Goal: Task Accomplishment & Management: Manage account settings

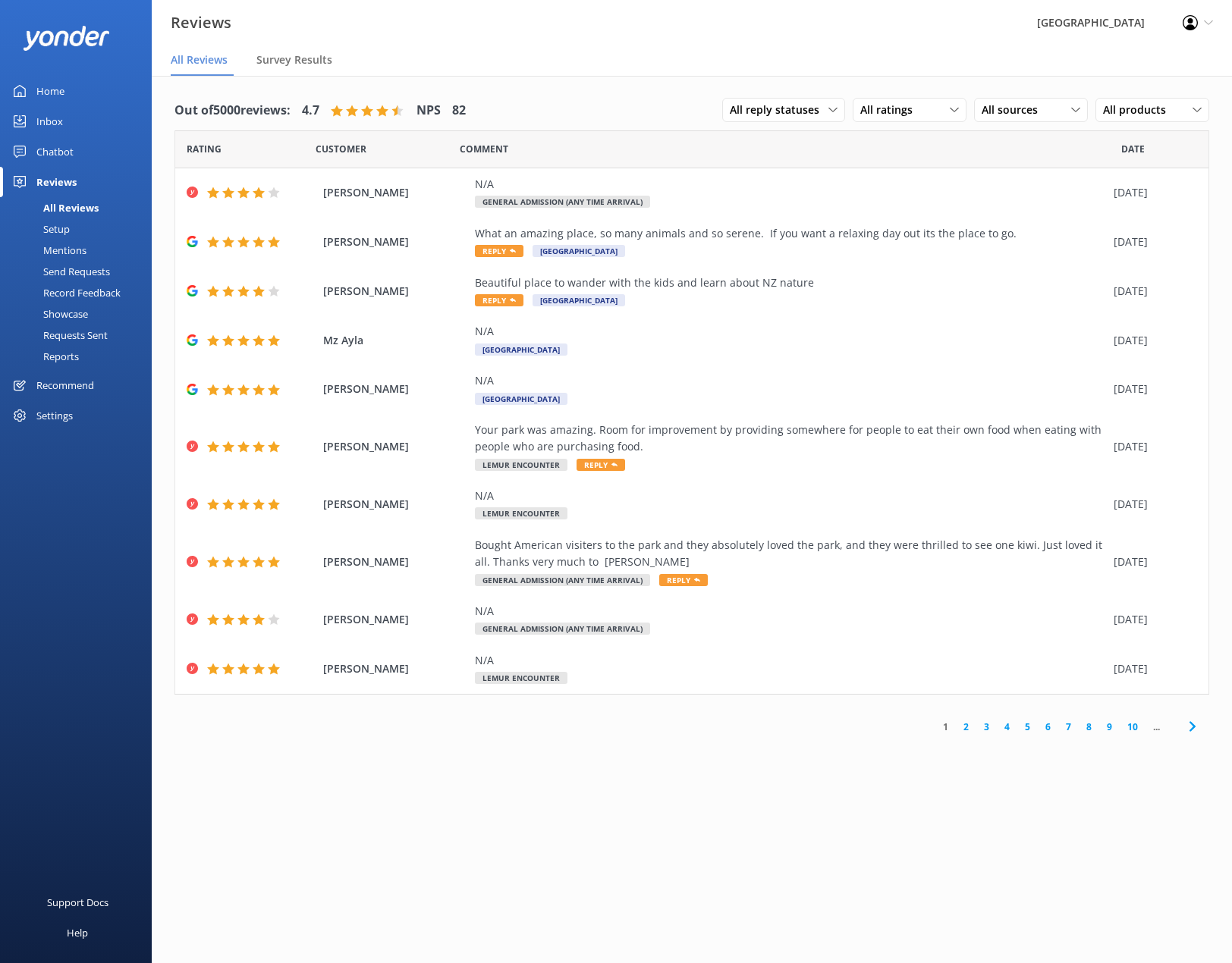
click at [60, 128] on div "Inbox" at bounding box center [49, 122] width 27 height 30
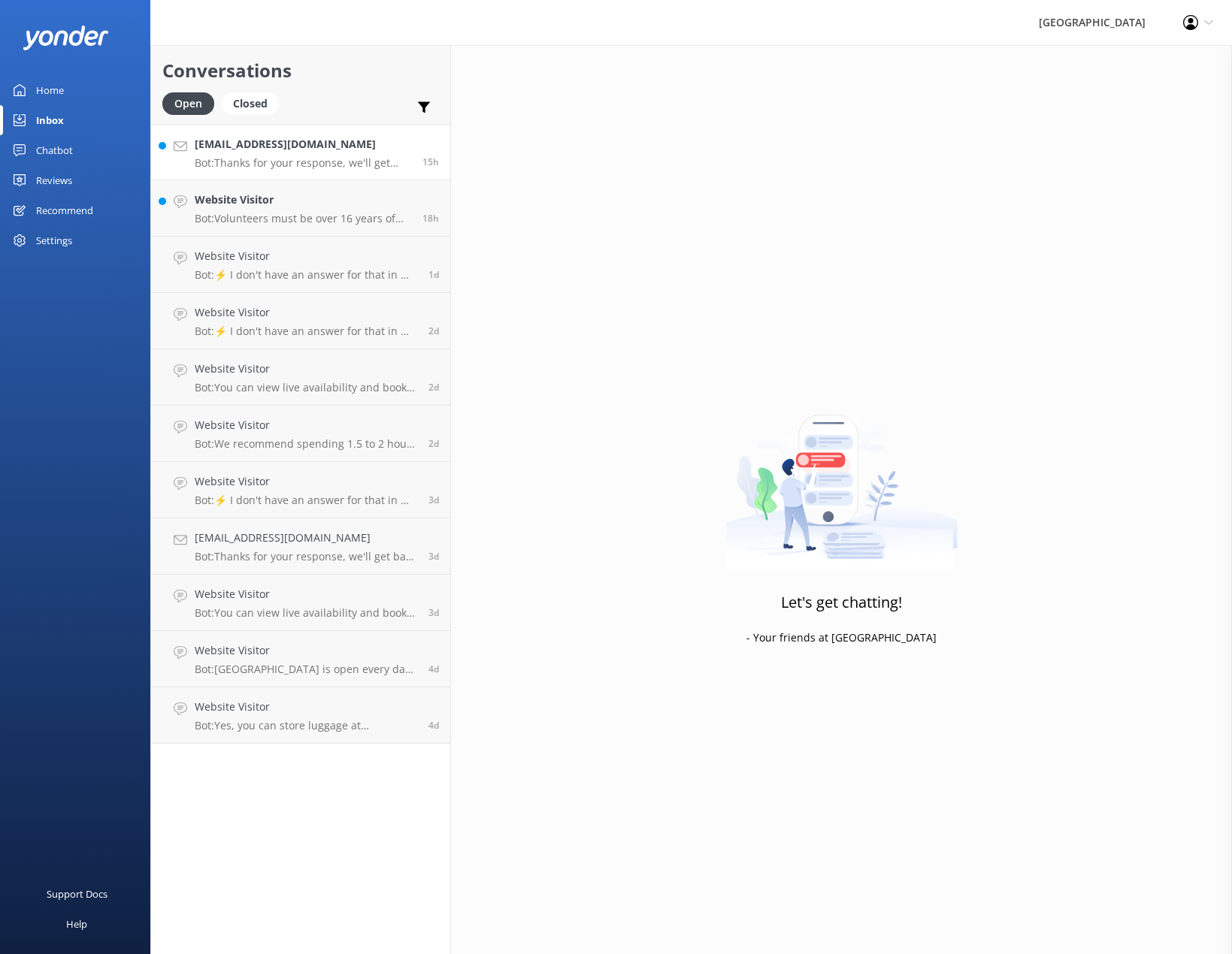
click at [251, 163] on p "Bot: Thanks for your response, we'll get back to you as soon as we can during o…" at bounding box center [303, 163] width 217 height 14
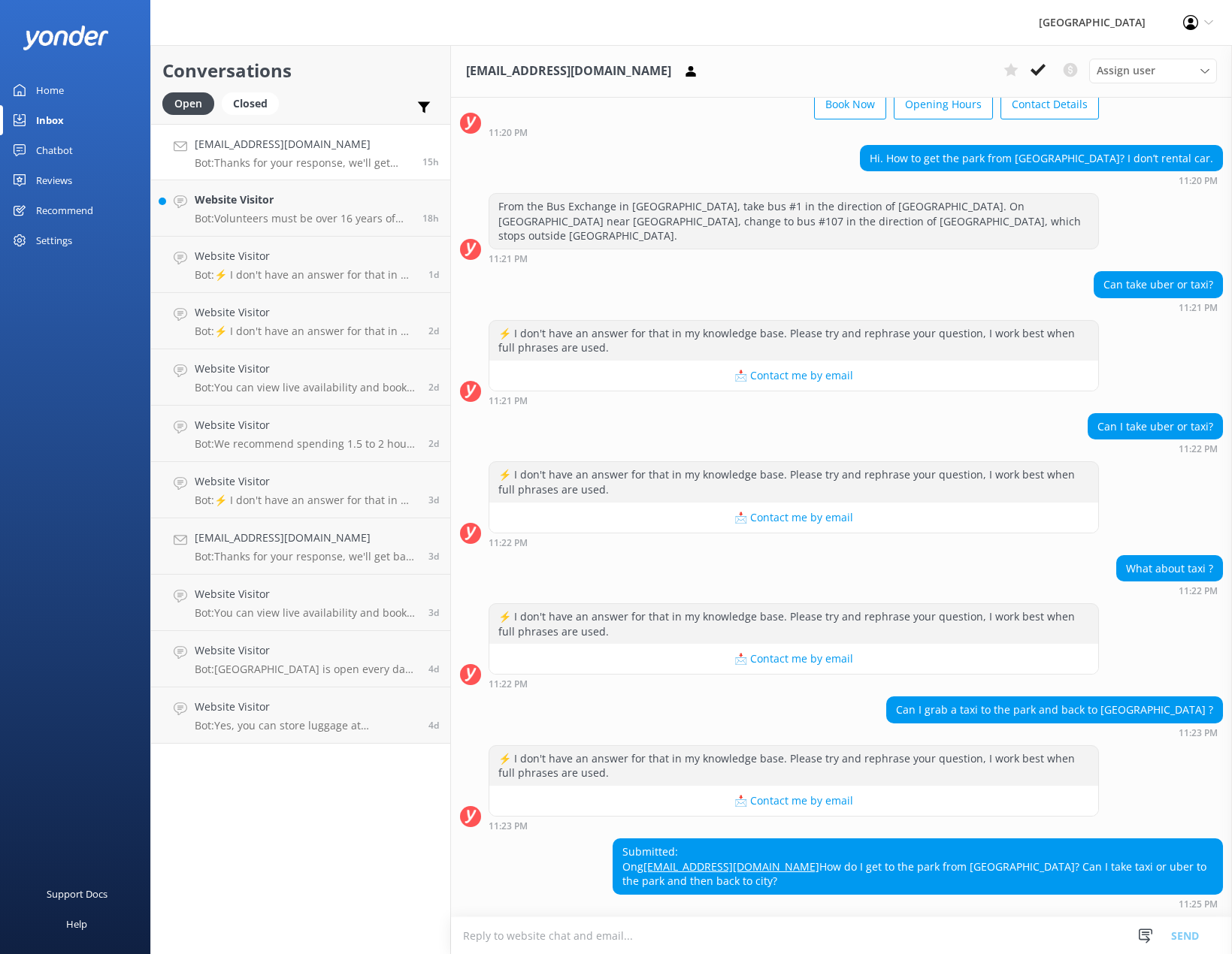
scroll to position [137, 0]
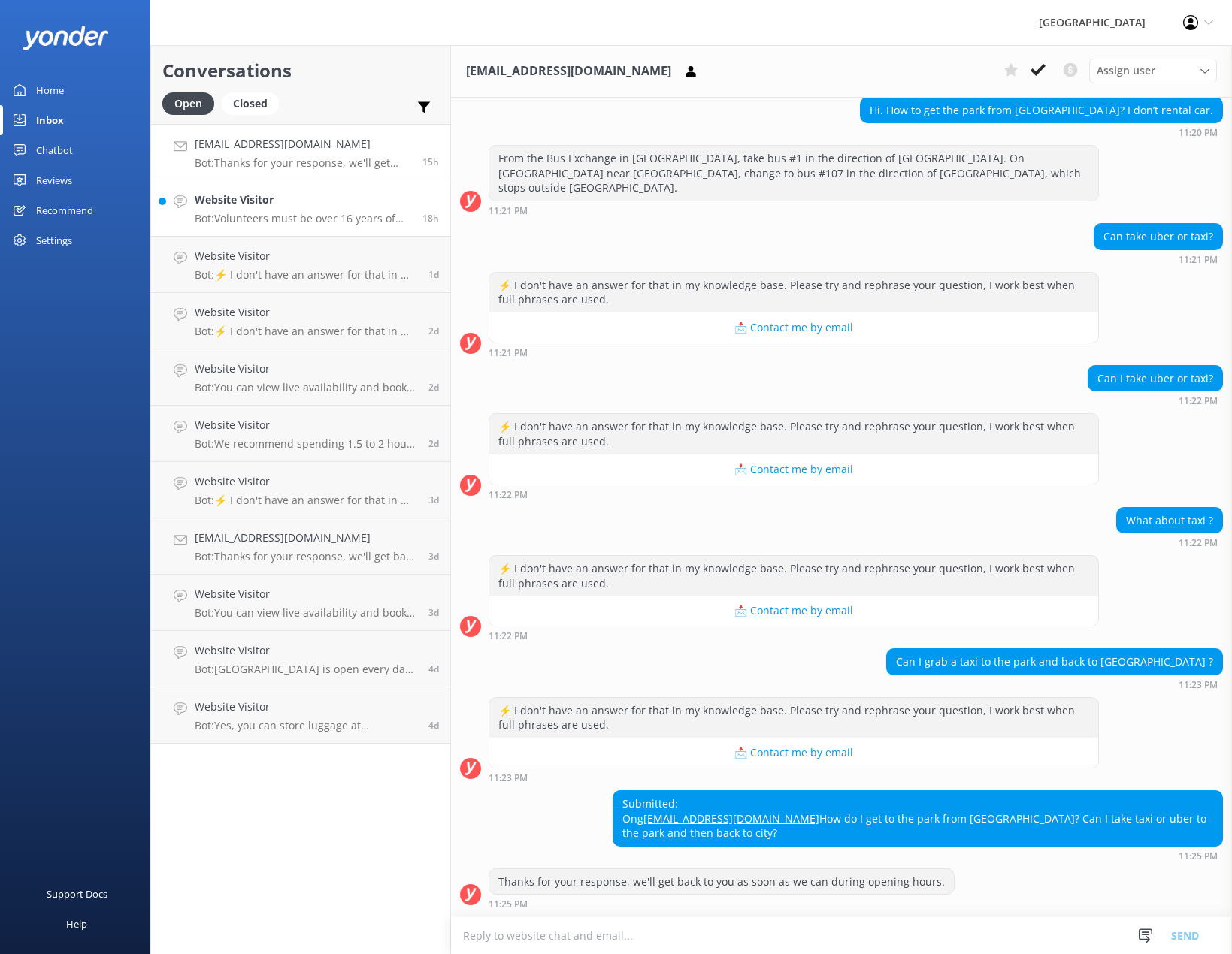
click at [239, 221] on p "Bot: Volunteers must be over 16 years of age to volunteer at [GEOGRAPHIC_DATA]." at bounding box center [303, 219] width 217 height 14
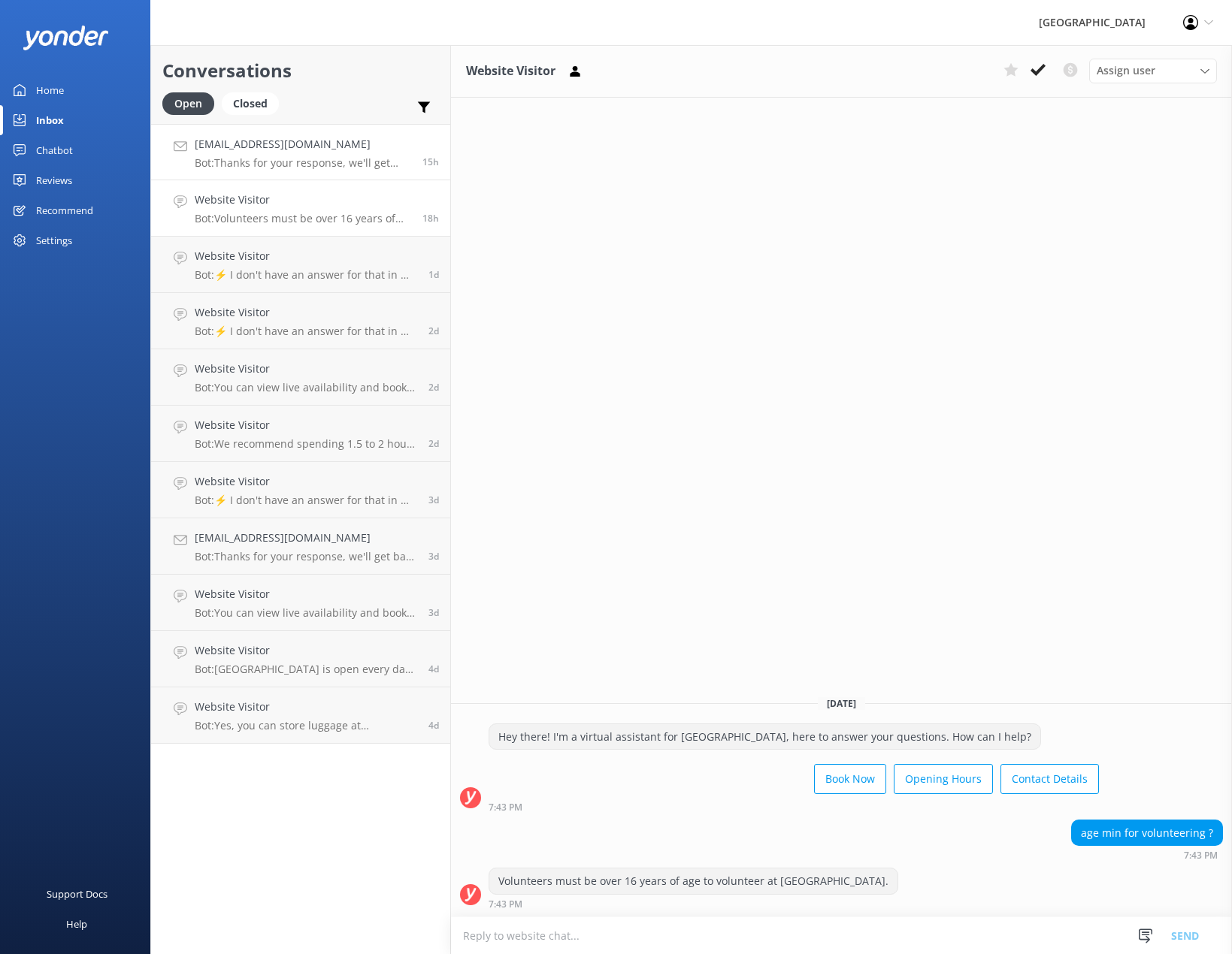
click at [244, 156] on p "Bot: Thanks for your response, we'll get back to you as soon as we can during o…" at bounding box center [303, 163] width 217 height 14
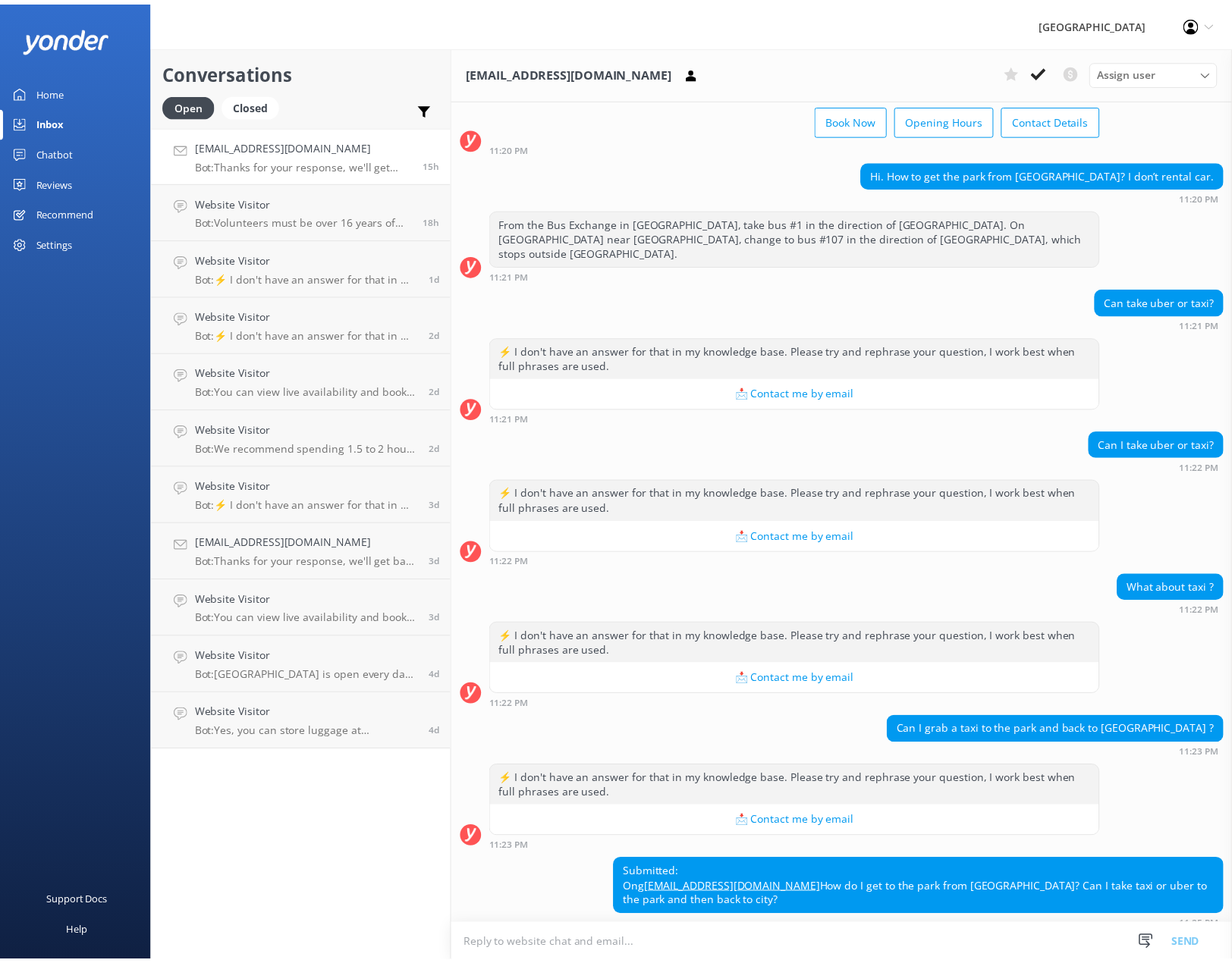
scroll to position [138, 0]
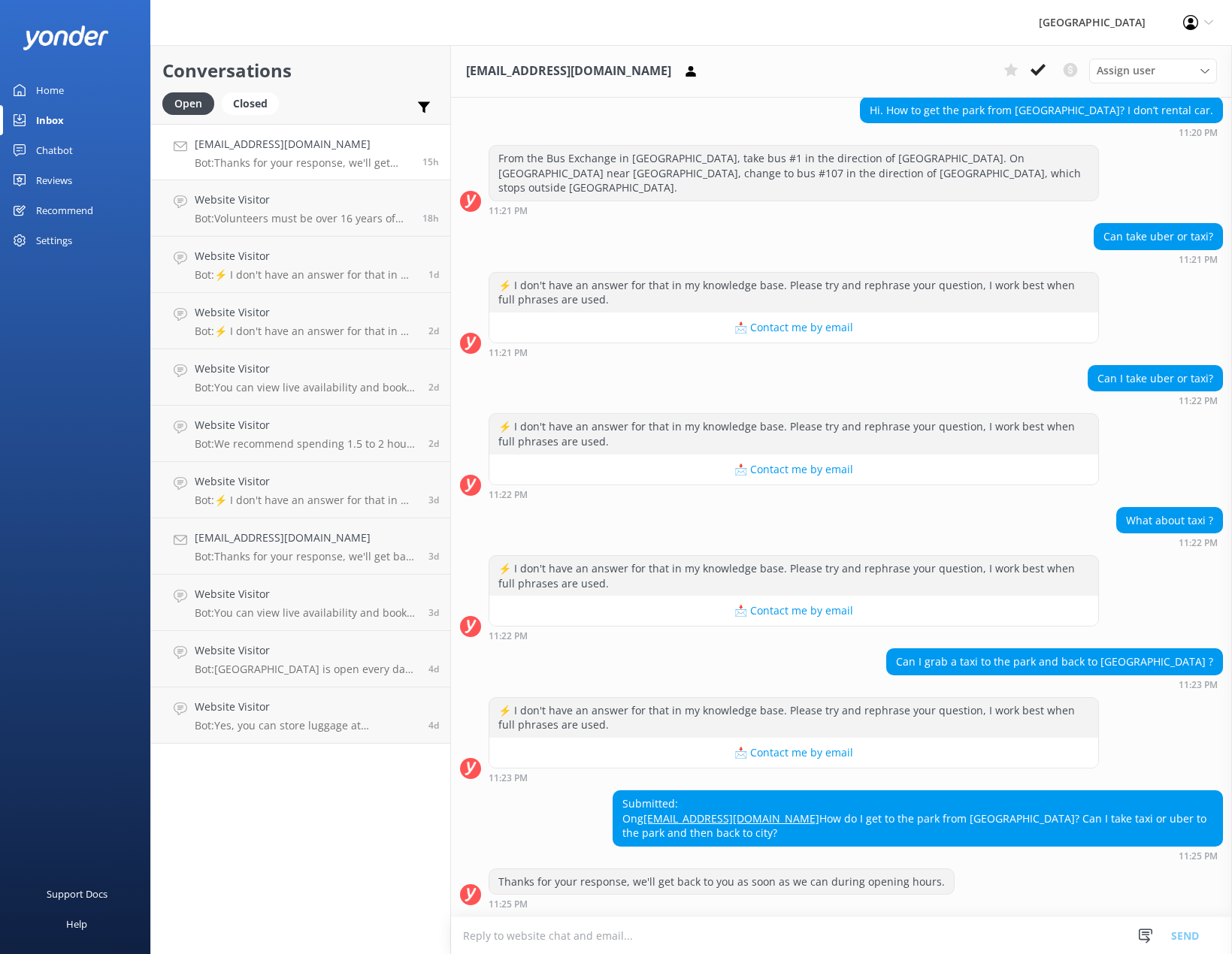
click at [732, 821] on link "[EMAIL_ADDRESS][DOMAIN_NAME]" at bounding box center [732, 819] width 176 height 14
click at [238, 223] on p "Bot: Volunteers must be over 16 years of age to volunteer at [GEOGRAPHIC_DATA]." at bounding box center [303, 219] width 217 height 14
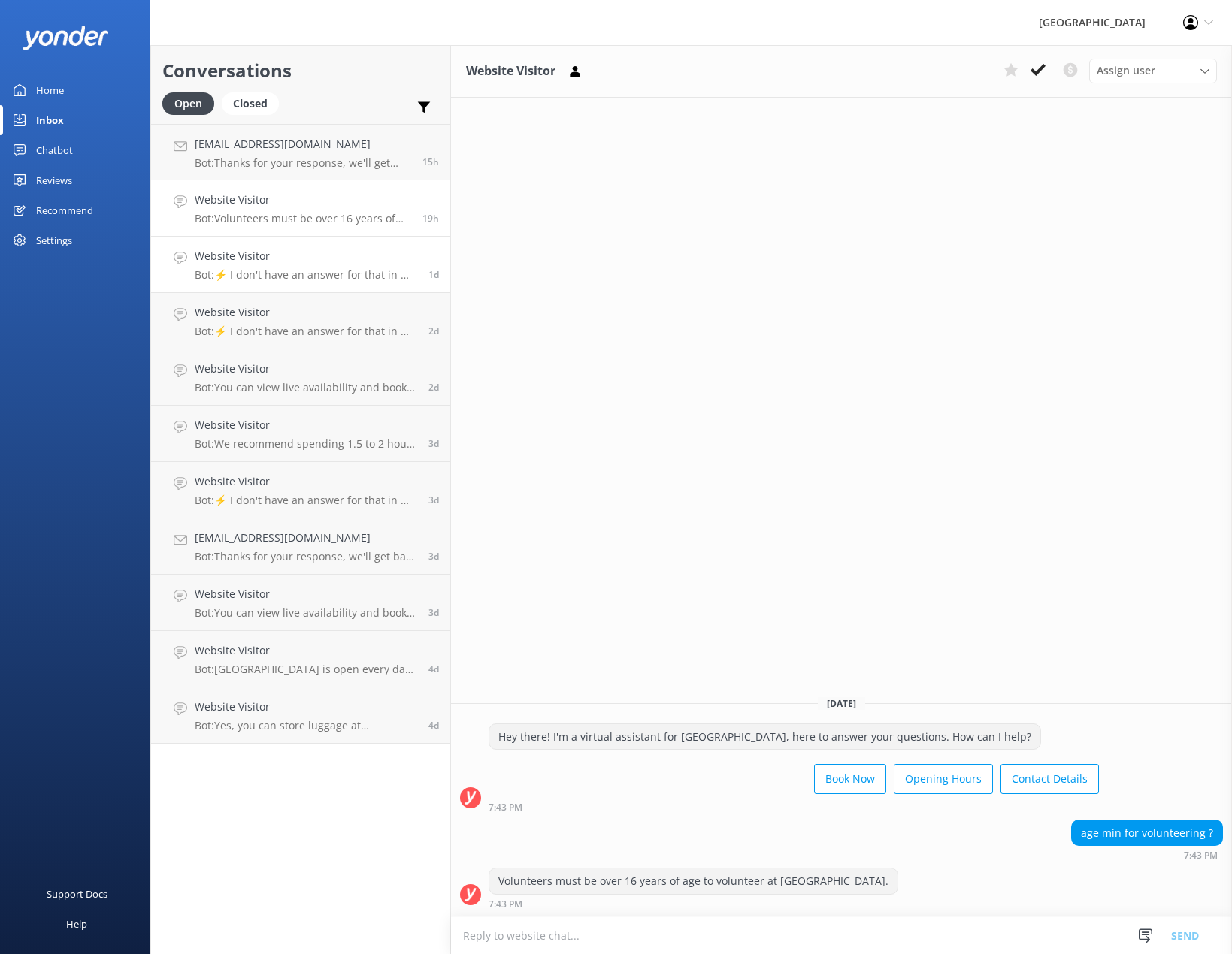
click at [269, 262] on h4 "Website Visitor" at bounding box center [306, 257] width 223 height 17
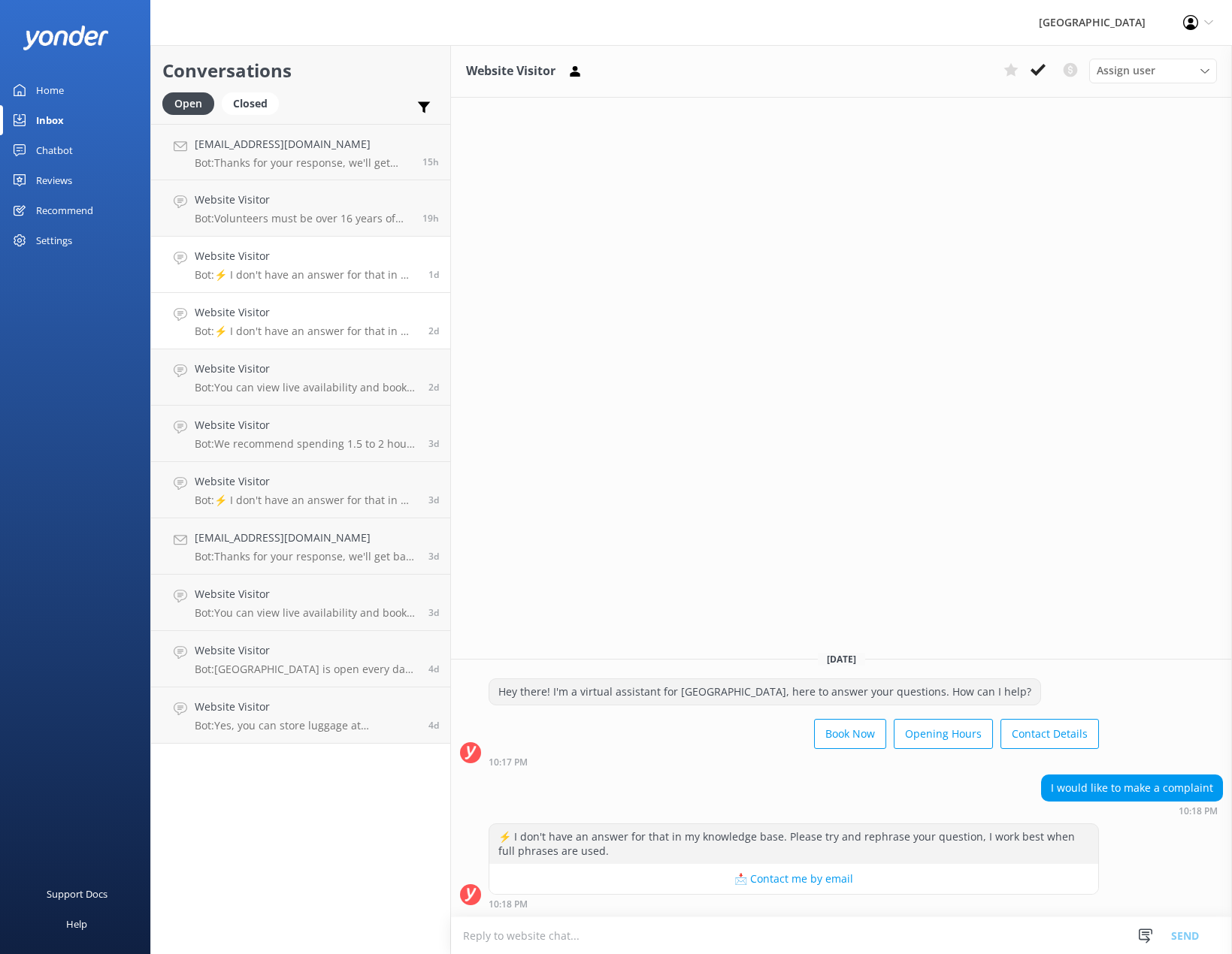
click at [275, 305] on h4 "Website Visitor" at bounding box center [306, 312] width 223 height 17
click at [270, 376] on h4 "Website Visitor" at bounding box center [306, 369] width 223 height 17
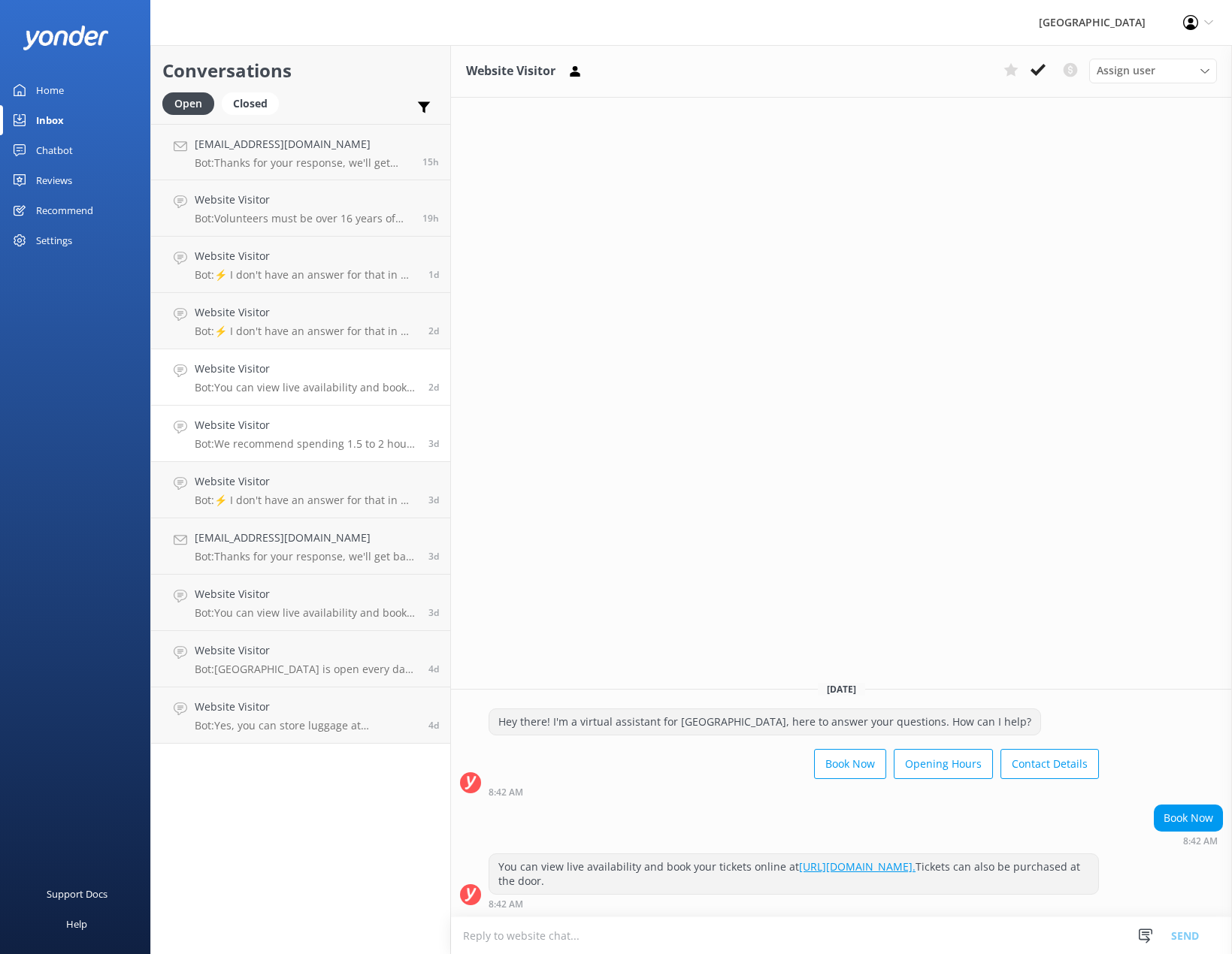
click at [261, 456] on link "Website Visitor Bot: We recommend spending 1.5 to 2 hours walking around the Re…" at bounding box center [300, 433] width 299 height 56
click at [259, 539] on h4 "[EMAIL_ADDRESS][DOMAIN_NAME]" at bounding box center [306, 538] width 223 height 17
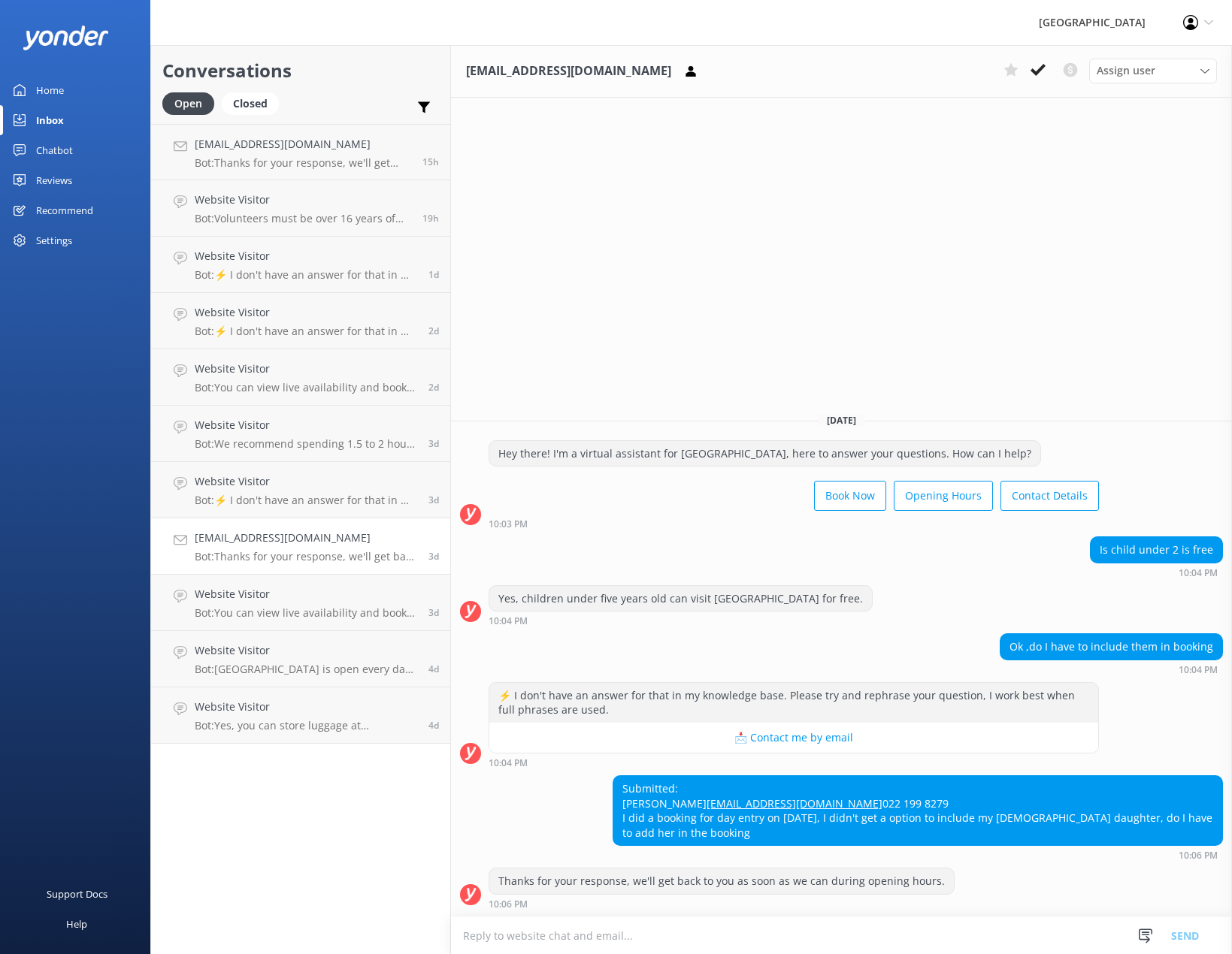
click at [57, 144] on div "Chatbot" at bounding box center [54, 150] width 37 height 30
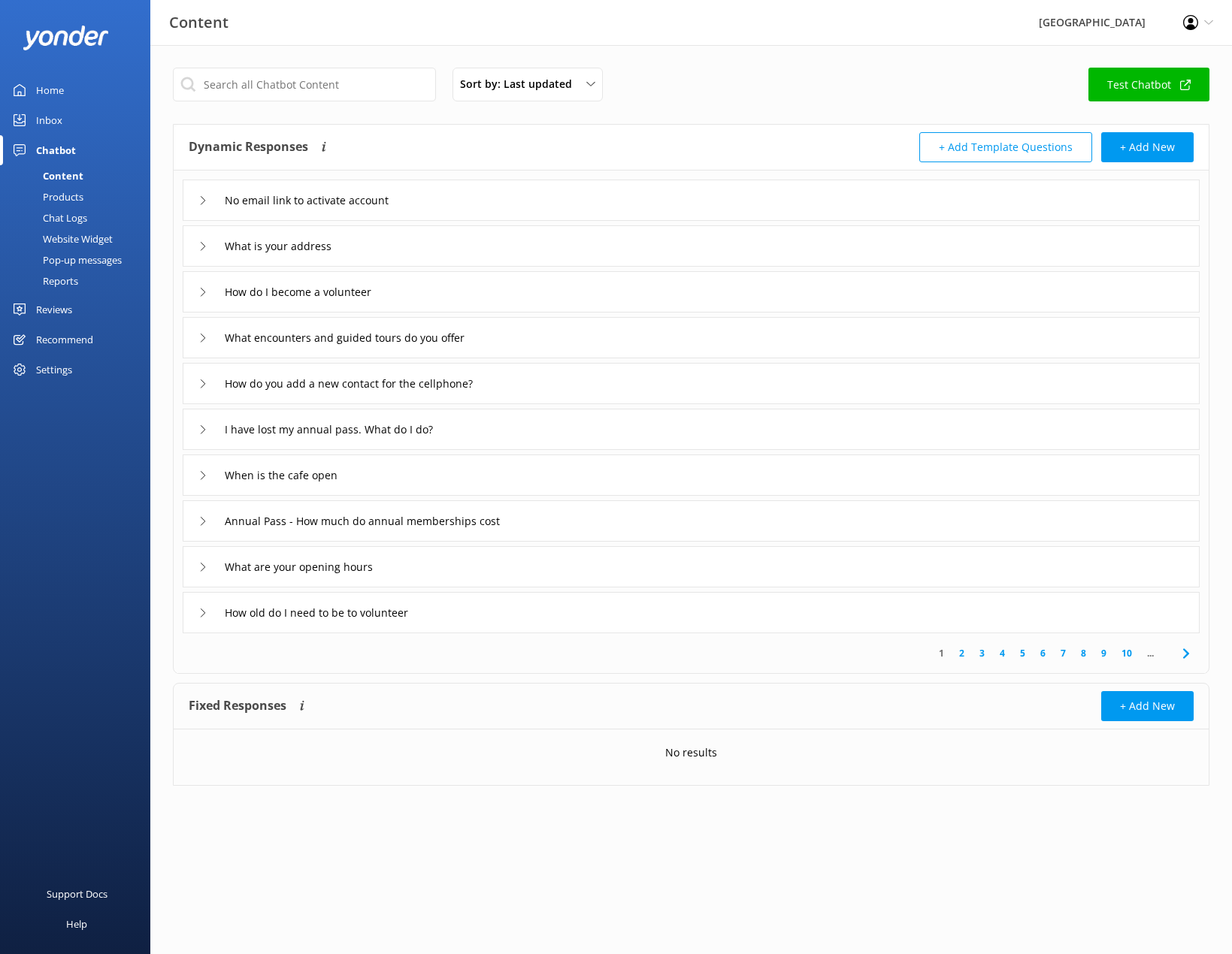
click at [50, 309] on div "Reviews" at bounding box center [54, 309] width 36 height 30
